Goal: Check status: Check status

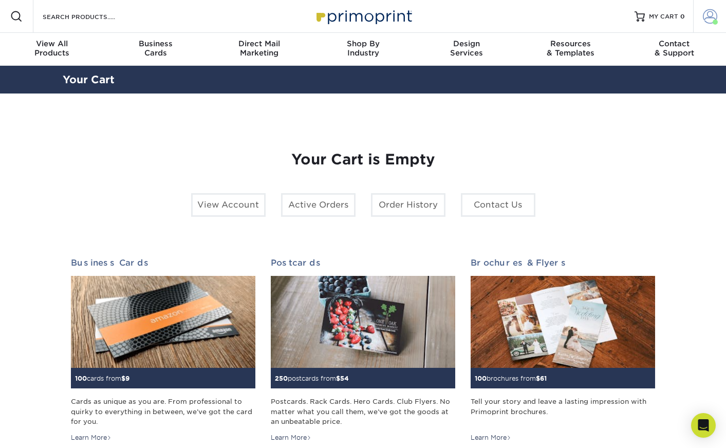
click at [700, 18] on link "Account" at bounding box center [709, 16] width 33 height 33
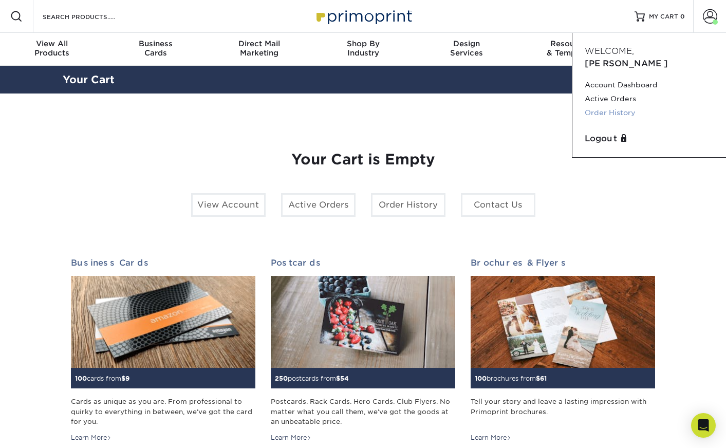
click at [616, 106] on link "Order History" at bounding box center [648, 113] width 129 height 14
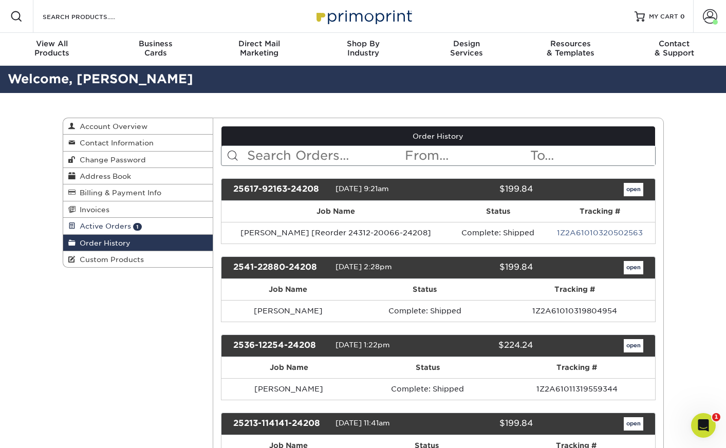
click at [121, 230] on link "Active Orders 1" at bounding box center [138, 226] width 150 height 16
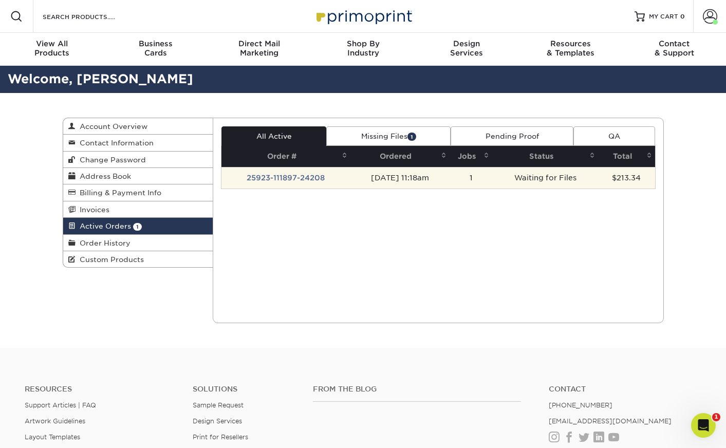
click at [283, 174] on td "25923-111897-24208" at bounding box center [285, 178] width 129 height 22
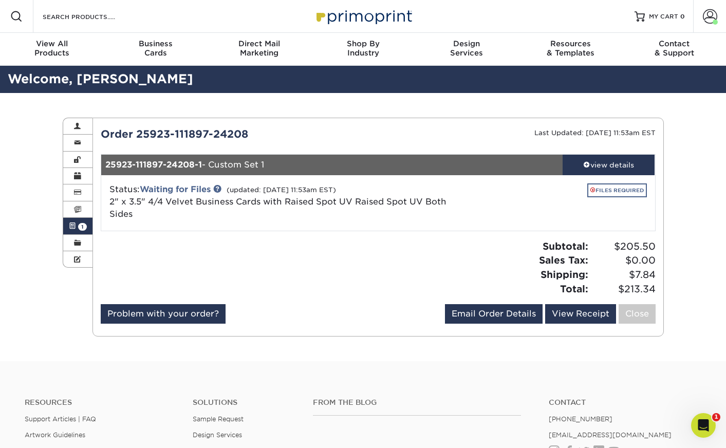
click at [619, 187] on link "FILES REQUIRED" at bounding box center [617, 190] width 60 height 14
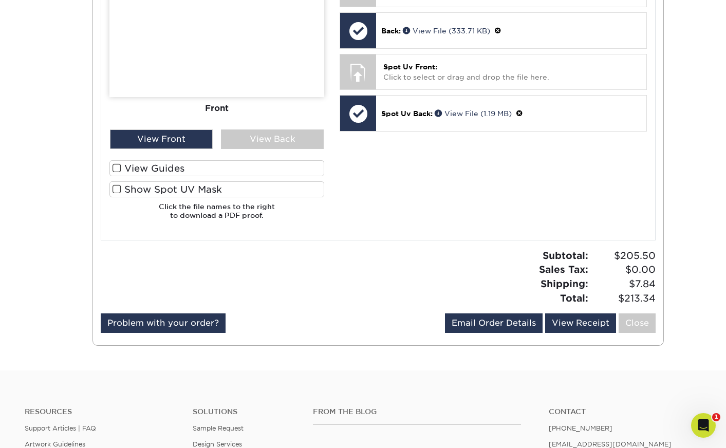
scroll to position [379, 0]
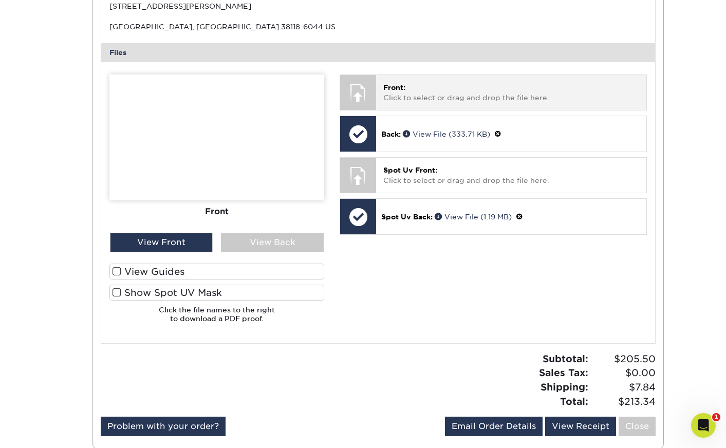
click at [406, 82] on p "Front: Click to select or drag and drop the file here." at bounding box center [510, 92] width 255 height 21
click at [446, 92] on p "Front: Click to select or drag and drop the file here." at bounding box center [510, 92] width 255 height 21
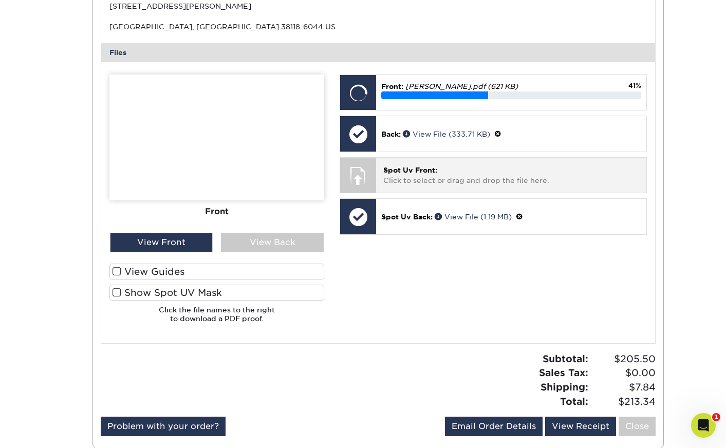
click at [448, 173] on p "Spot Uv Front: Click to select or drag and drop the file here." at bounding box center [510, 175] width 255 height 21
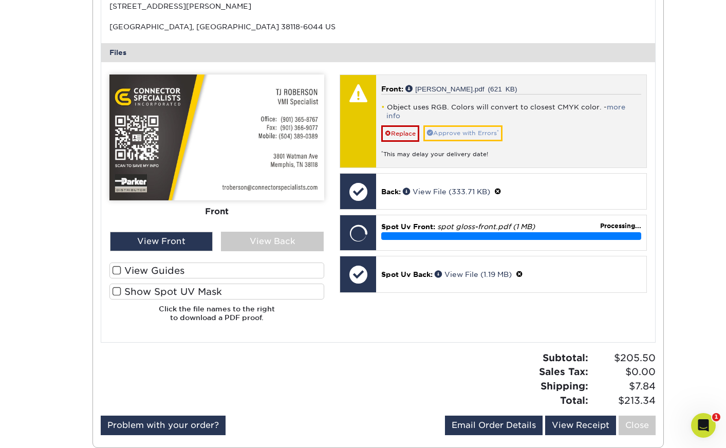
click at [452, 125] on link "Approve with Errors *" at bounding box center [462, 133] width 79 height 16
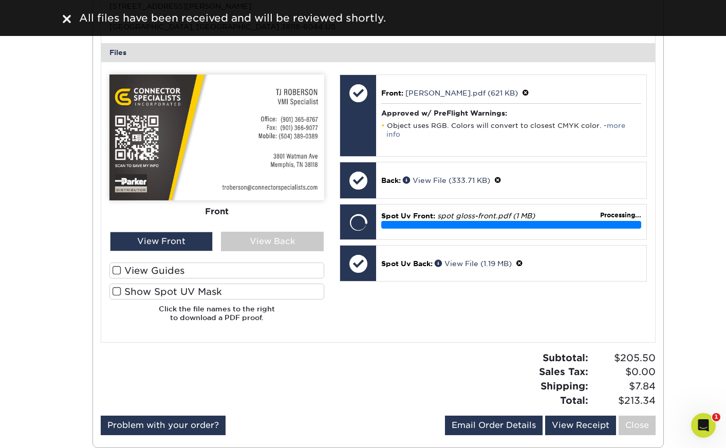
click at [168, 284] on label "Show Spot UV Mask" at bounding box center [216, 291] width 215 height 16
click at [0, 0] on input "Show Spot UV Mask" at bounding box center [0, 0] width 0 height 0
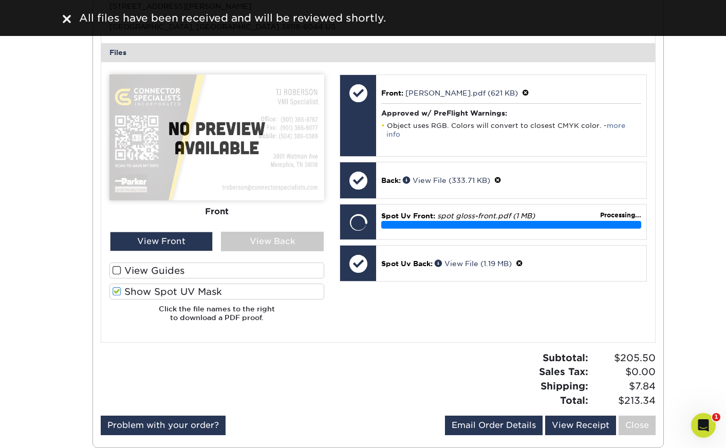
click at [168, 284] on label "Show Spot UV Mask" at bounding box center [216, 291] width 215 height 16
click at [0, 0] on input "Show Spot UV Mask" at bounding box center [0, 0] width 0 height 0
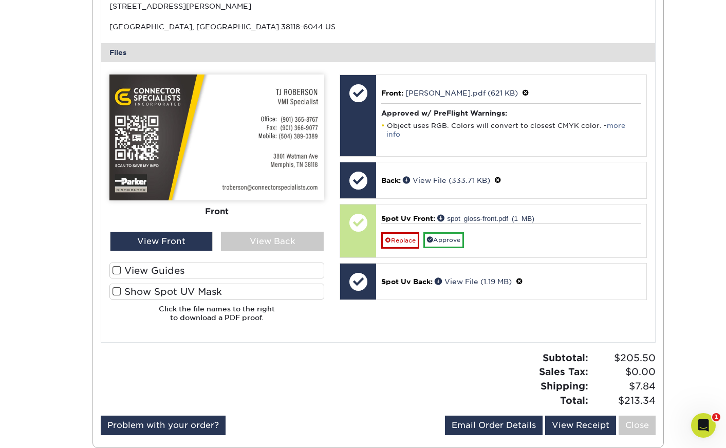
click at [187, 289] on label "Show Spot UV Mask" at bounding box center [216, 291] width 215 height 16
click at [0, 0] on input "Show Spot UV Mask" at bounding box center [0, 0] width 0 height 0
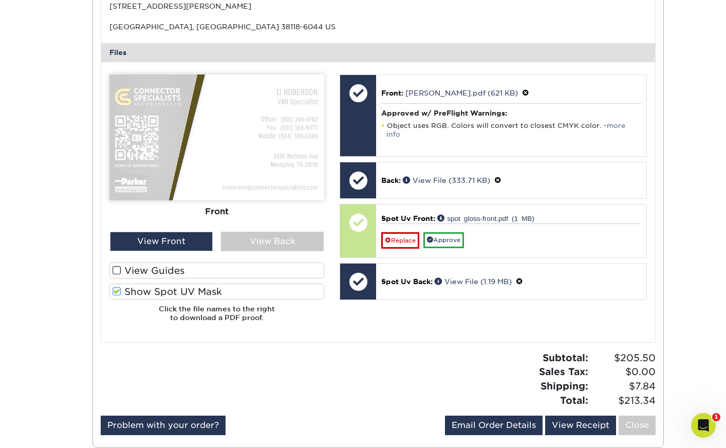
click at [163, 287] on label "Show Spot UV Mask" at bounding box center [216, 291] width 215 height 16
click at [0, 0] on input "Show Spot UV Mask" at bounding box center [0, 0] width 0 height 0
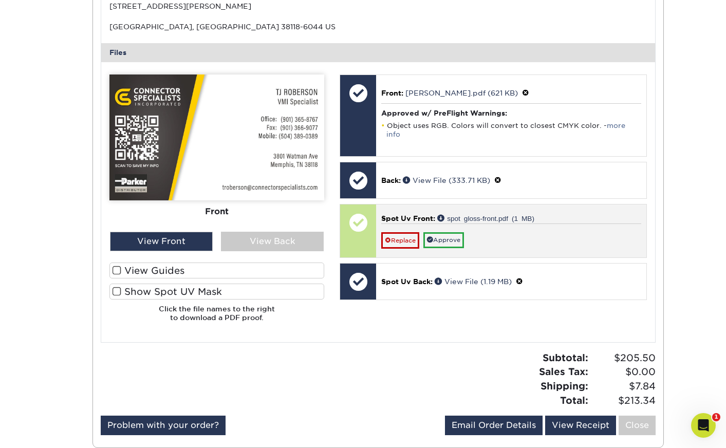
click at [448, 232] on link "Approve" at bounding box center [443, 240] width 41 height 16
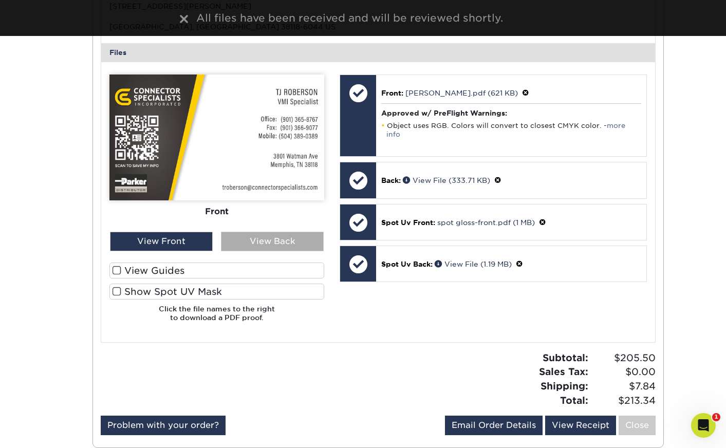
click at [276, 238] on div "View Back" at bounding box center [272, 242] width 103 height 20
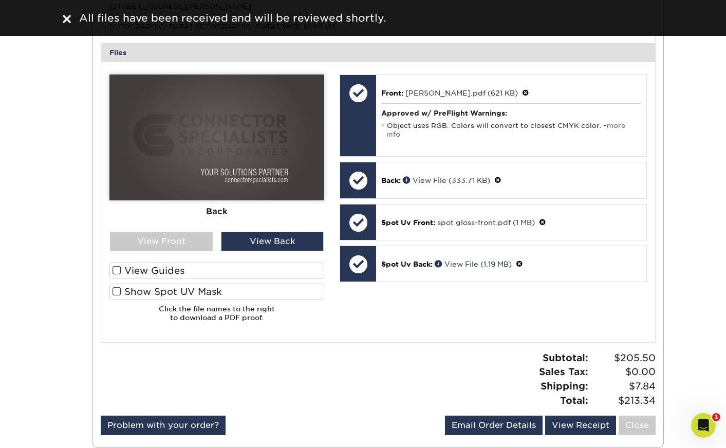
click at [259, 292] on label "Show Spot UV Mask" at bounding box center [216, 291] width 215 height 16
click at [0, 0] on input "Show Spot UV Mask" at bounding box center [0, 0] width 0 height 0
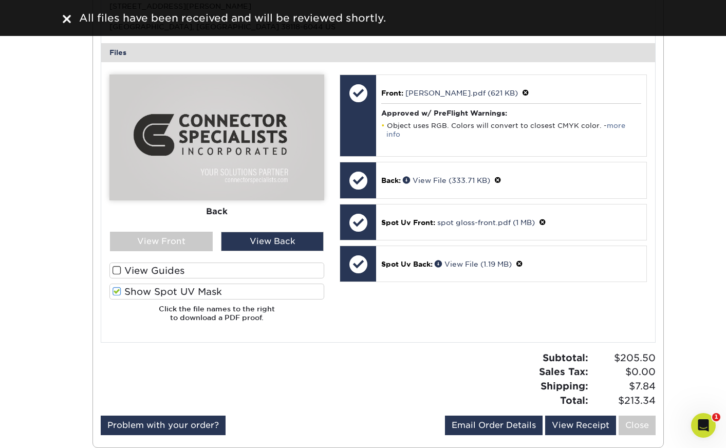
click at [258, 291] on label "Show Spot UV Mask" at bounding box center [216, 291] width 215 height 16
click at [0, 0] on input "Show Spot UV Mask" at bounding box center [0, 0] width 0 height 0
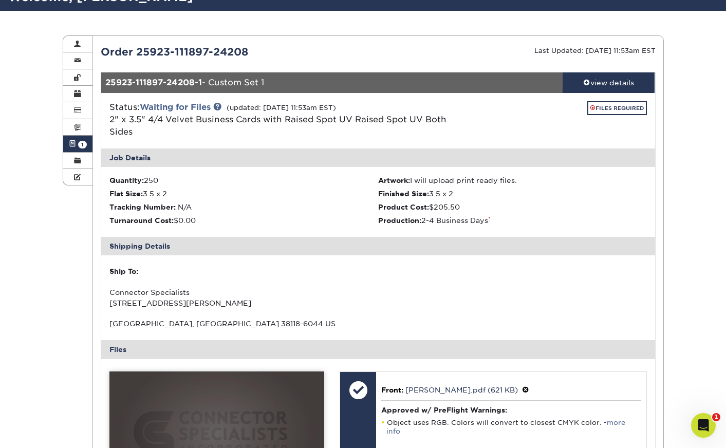
scroll to position [262, 0]
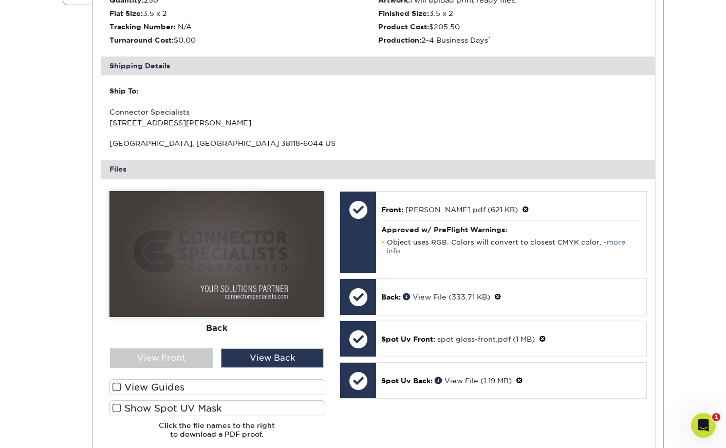
click at [674, 227] on div "Active Orders Account Overview Contact Information Change Password Address Book…" at bounding box center [363, 210] width 726 height 758
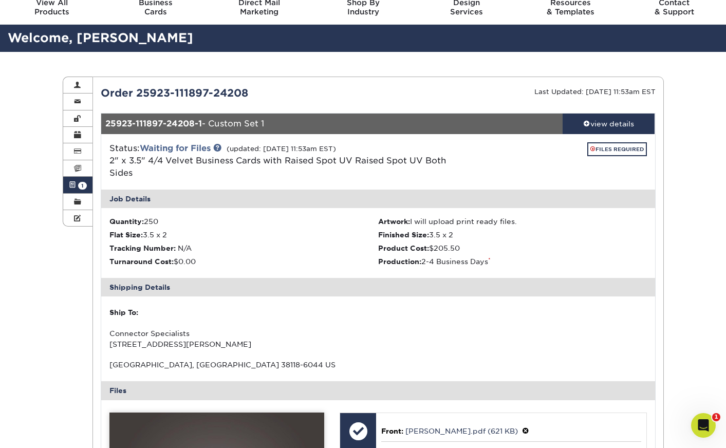
scroll to position [0, 0]
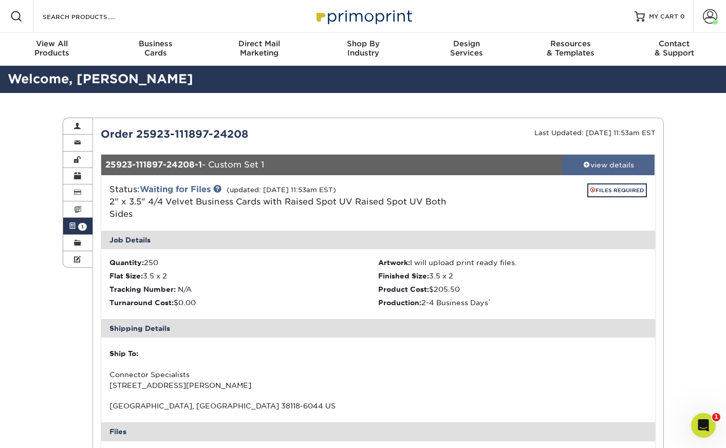
click at [598, 168] on div "view details" at bounding box center [608, 165] width 92 height 10
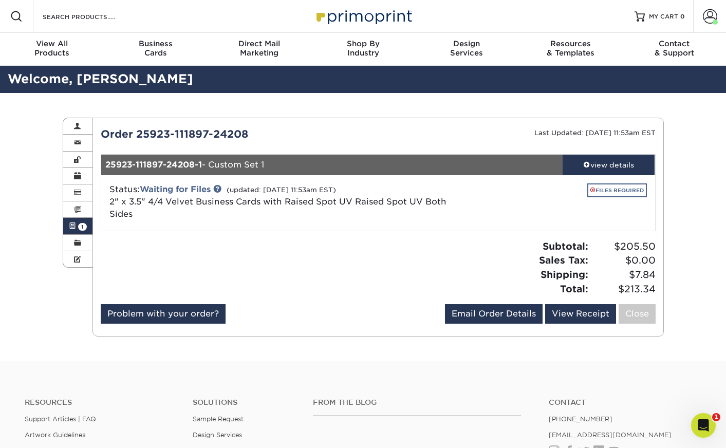
click at [607, 189] on link "FILES REQUIRED" at bounding box center [617, 190] width 60 height 14
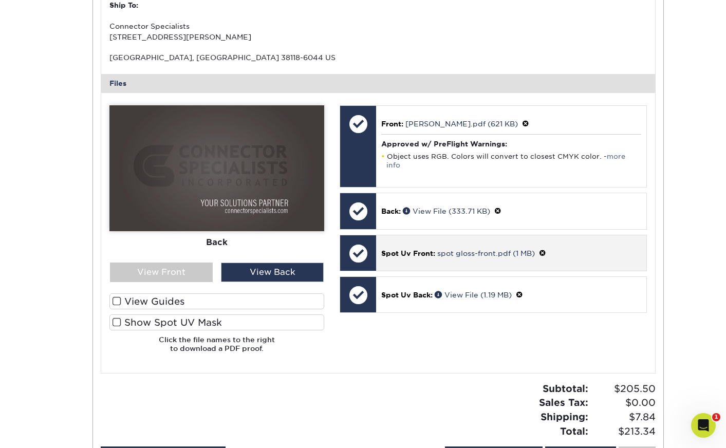
scroll to position [698, 0]
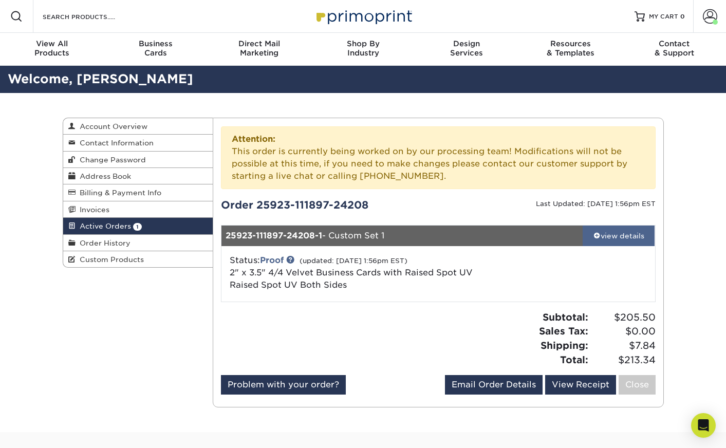
click at [634, 234] on div "view details" at bounding box center [618, 236] width 72 height 10
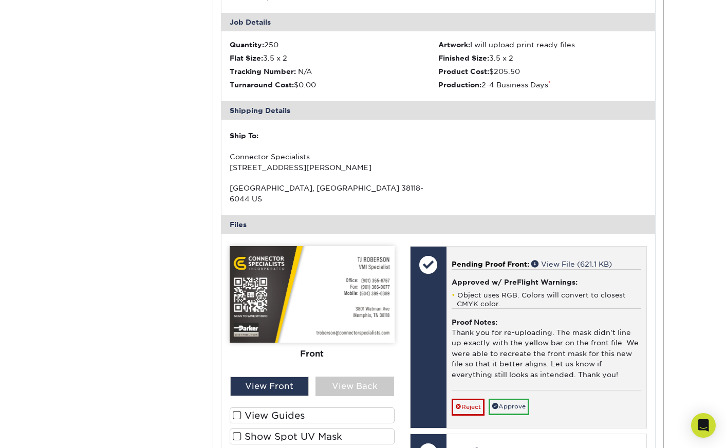
scroll to position [356, 0]
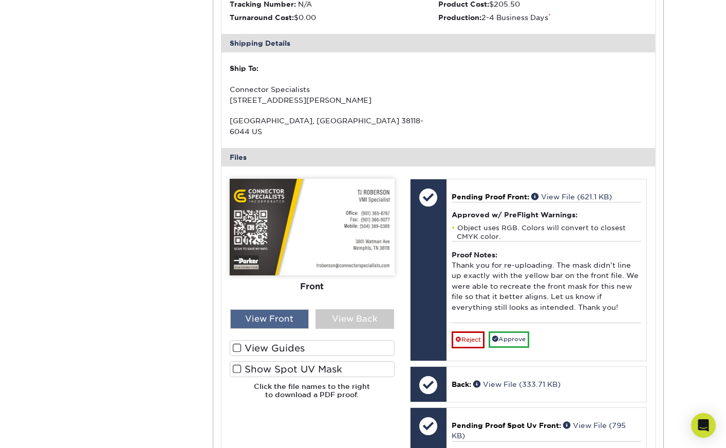
click at [295, 309] on div "View Front" at bounding box center [269, 319] width 79 height 20
click at [335, 309] on div "View Back" at bounding box center [354, 319] width 79 height 20
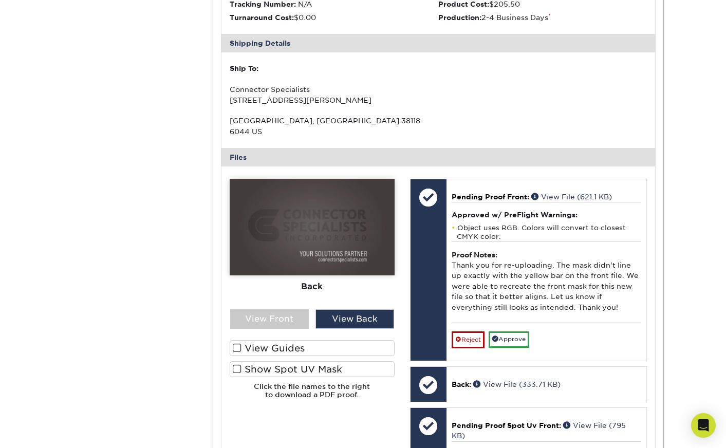
click at [287, 362] on label "Show Spot UV Mask" at bounding box center [312, 369] width 165 height 16
click at [0, 0] on input "Show Spot UV Mask" at bounding box center [0, 0] width 0 height 0
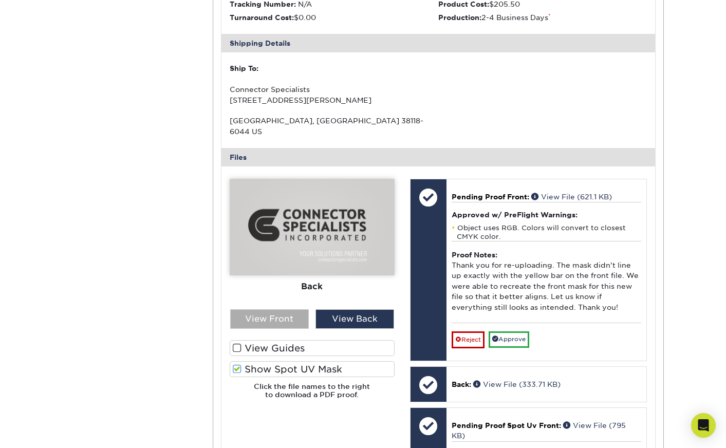
click at [283, 309] on div "View Front" at bounding box center [269, 319] width 79 height 20
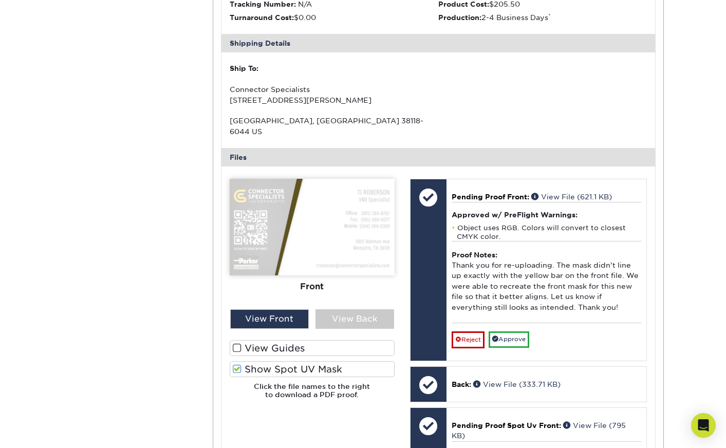
click at [318, 361] on label "Show Spot UV Mask" at bounding box center [312, 369] width 165 height 16
click at [0, 0] on input "Show Spot UV Mask" at bounding box center [0, 0] width 0 height 0
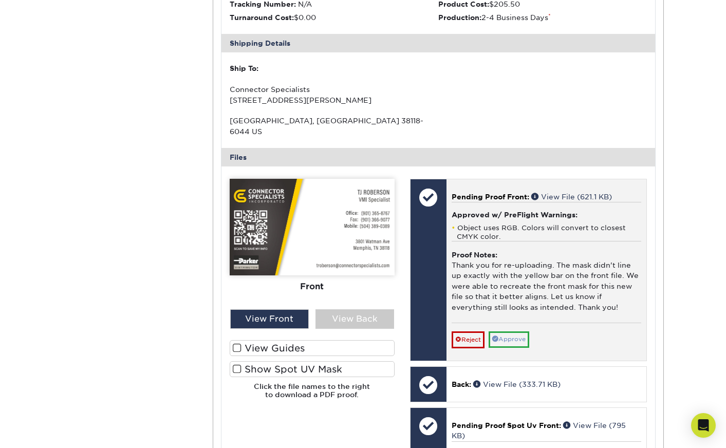
click at [509, 331] on link "Approve" at bounding box center [508, 339] width 41 height 16
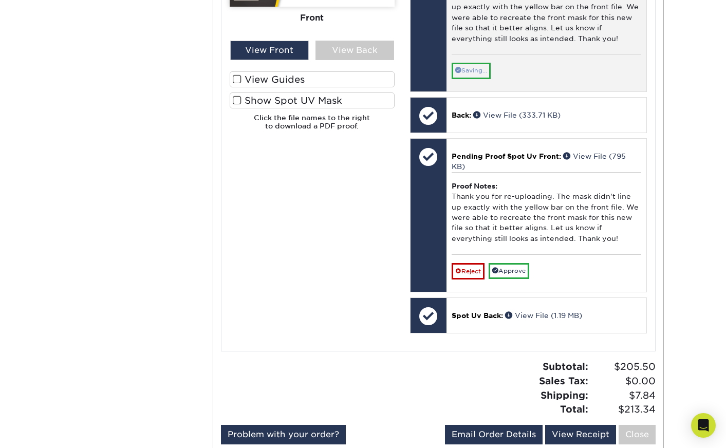
scroll to position [741, 0]
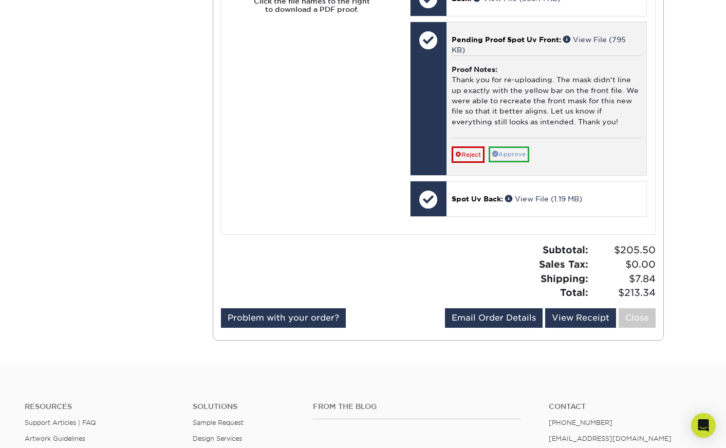
click at [514, 146] on link "Approve" at bounding box center [508, 154] width 41 height 16
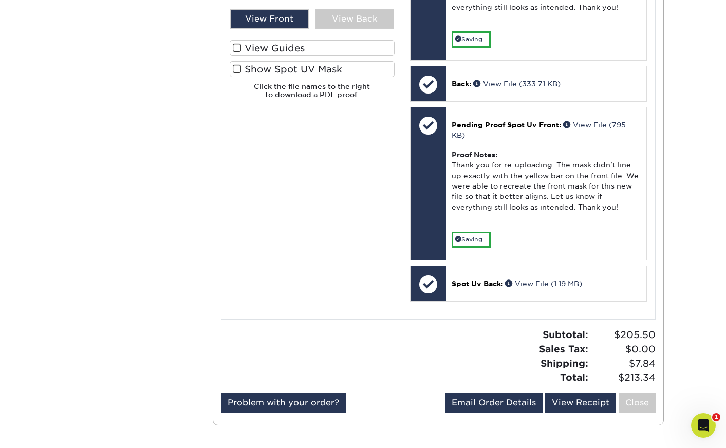
scroll to position [455, 0]
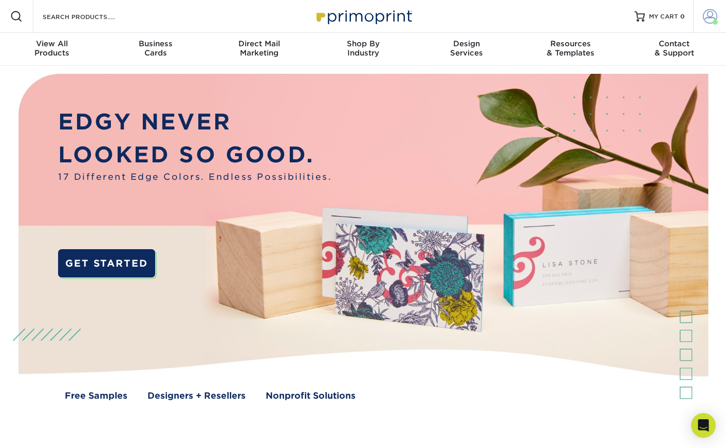
click at [704, 17] on span at bounding box center [709, 16] width 14 height 14
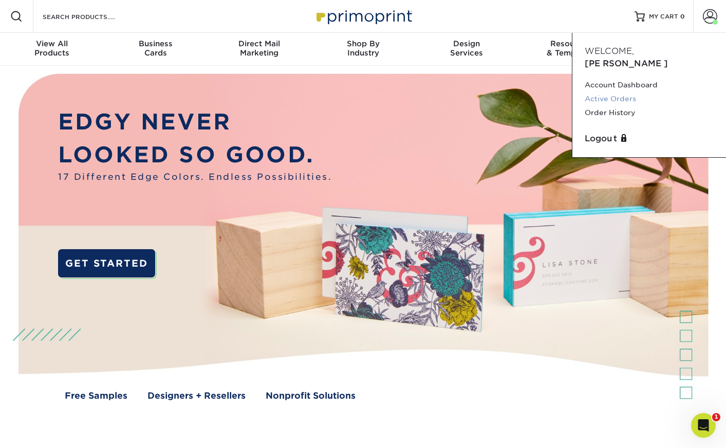
click at [619, 92] on link "Active Orders" at bounding box center [648, 99] width 129 height 14
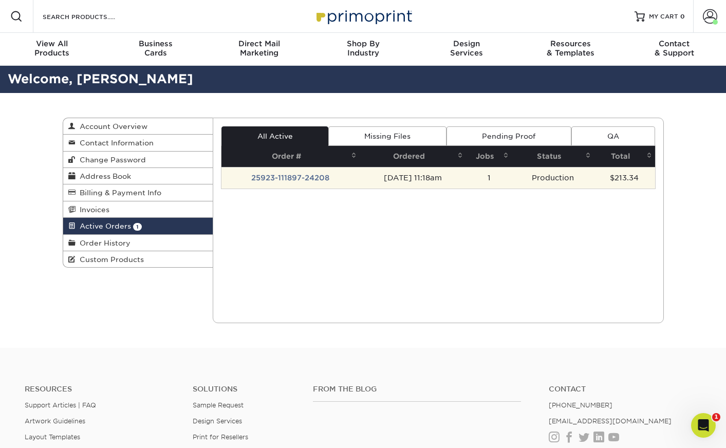
click at [288, 176] on td "25923-111897-24208" at bounding box center [290, 178] width 138 height 22
